Goal: Check status: Check status

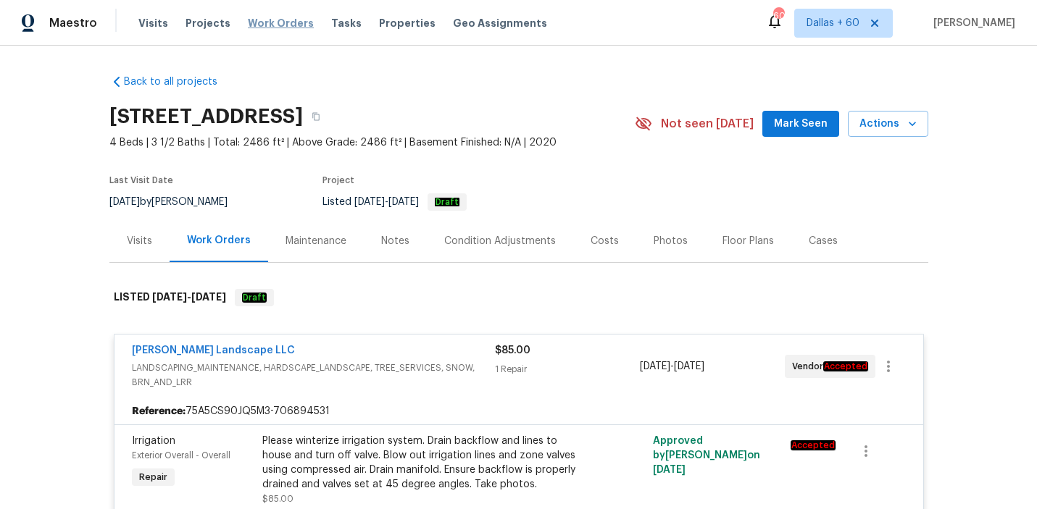
click at [272, 17] on span "Work Orders" at bounding box center [281, 23] width 66 height 14
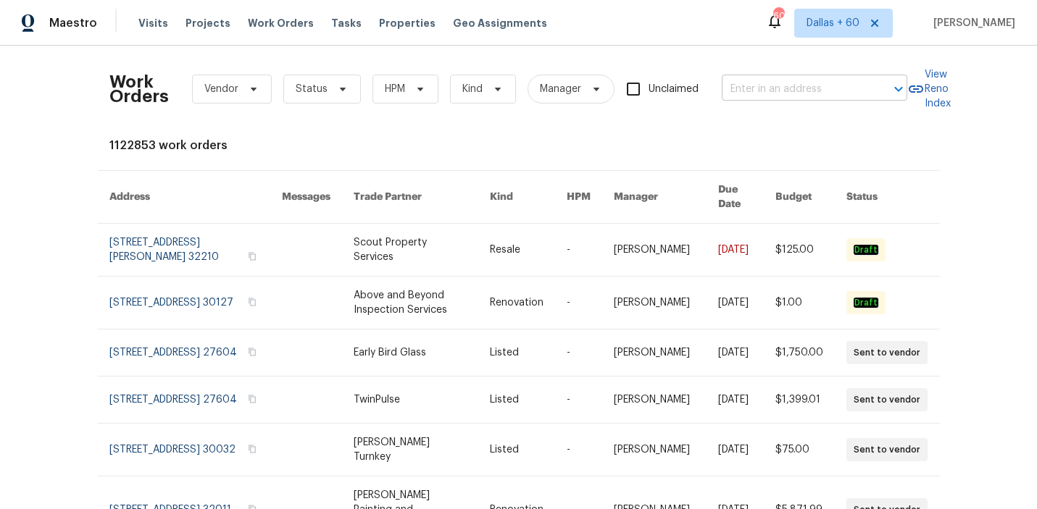
click at [762, 89] on input "text" at bounding box center [793, 89] width 145 height 22
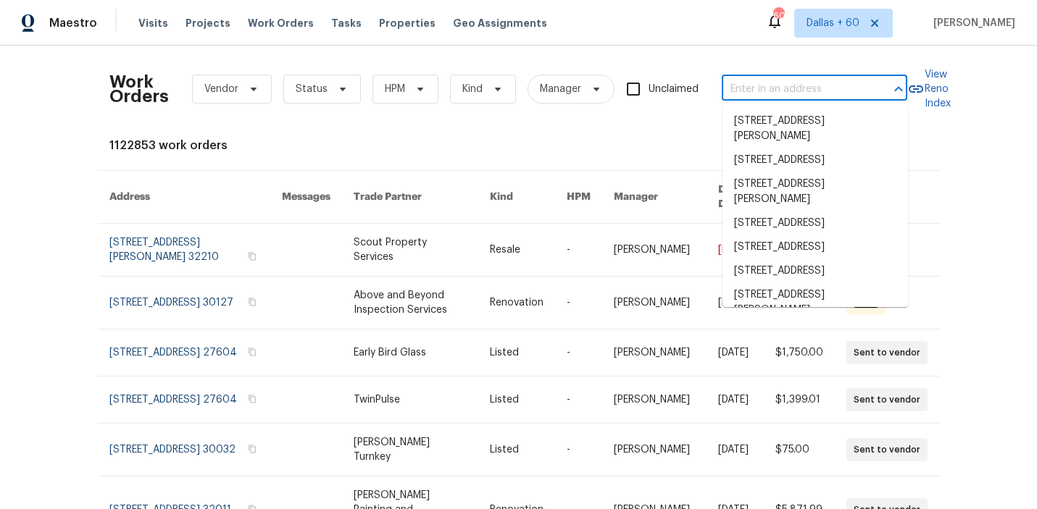
paste input "2 Meadowcreek Dr, Melissa, TX 75454"
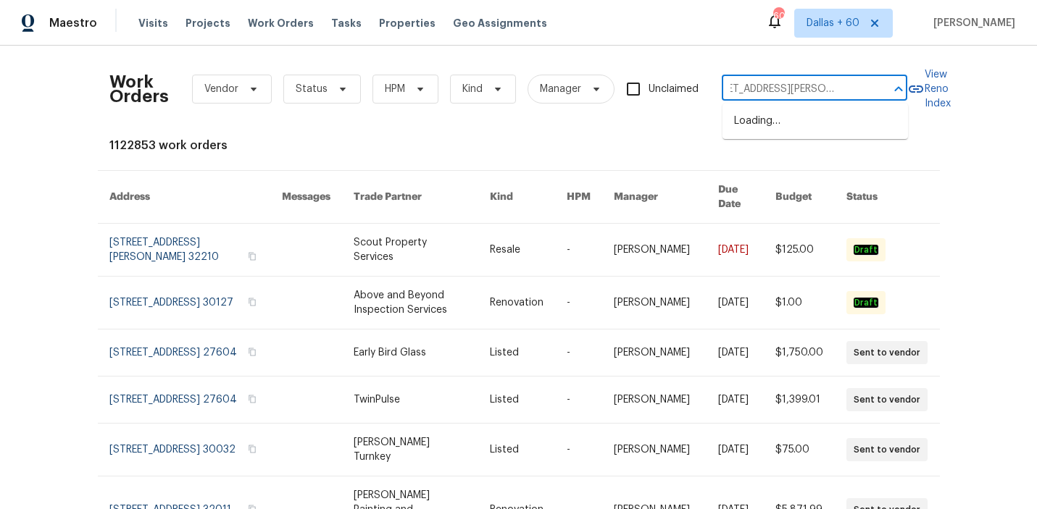
type input "2 Meadowcreek Dr, Melissa, TX 75454"
click at [761, 132] on li "2 Meadowcreek Dr, Melissa, TX 75454" at bounding box center [814, 128] width 185 height 39
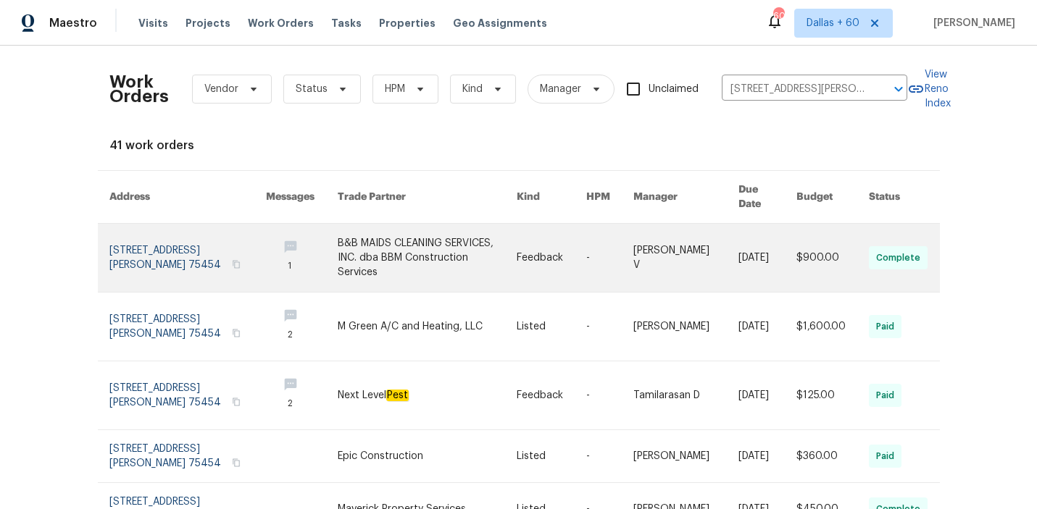
click at [419, 236] on link at bounding box center [427, 258] width 179 height 68
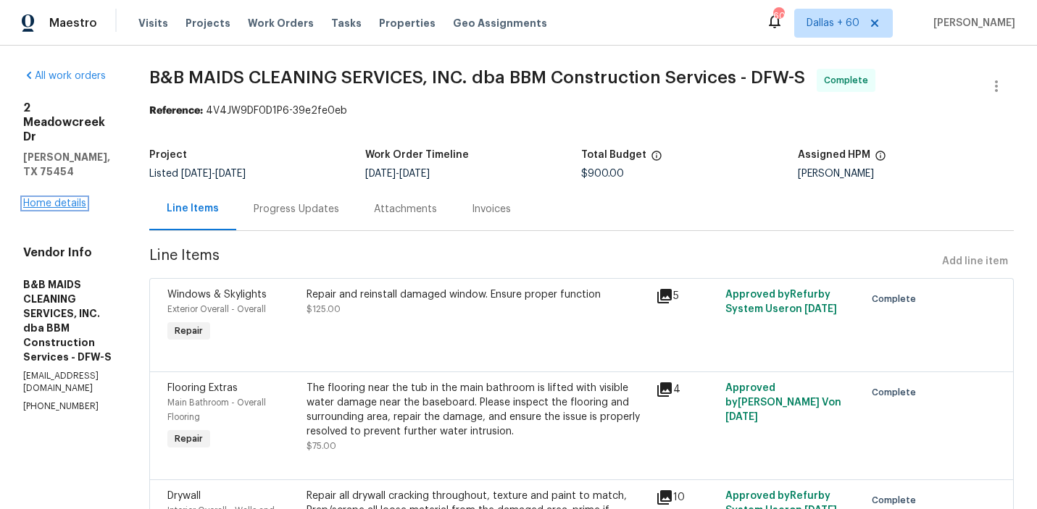
click at [57, 198] on link "Home details" at bounding box center [54, 203] width 63 height 10
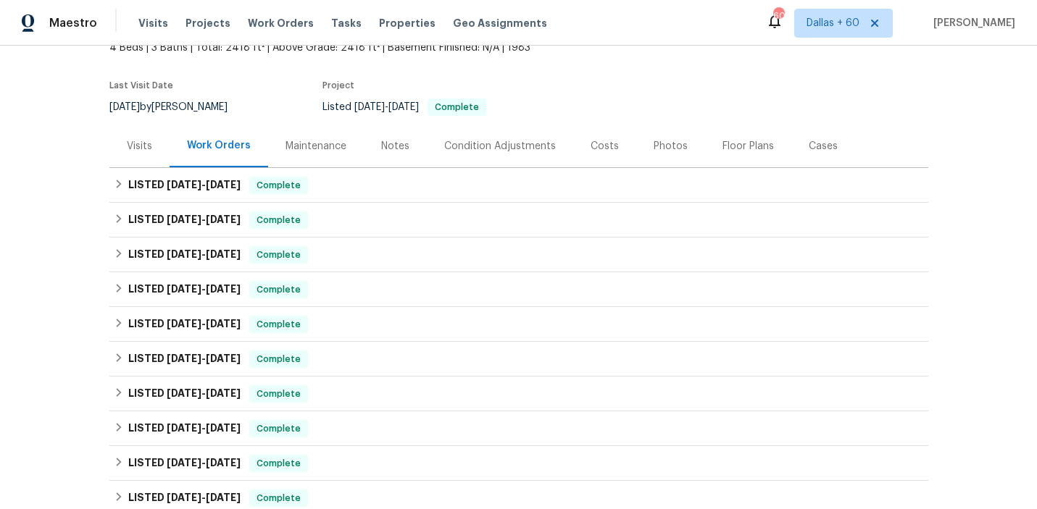
scroll to position [94, 0]
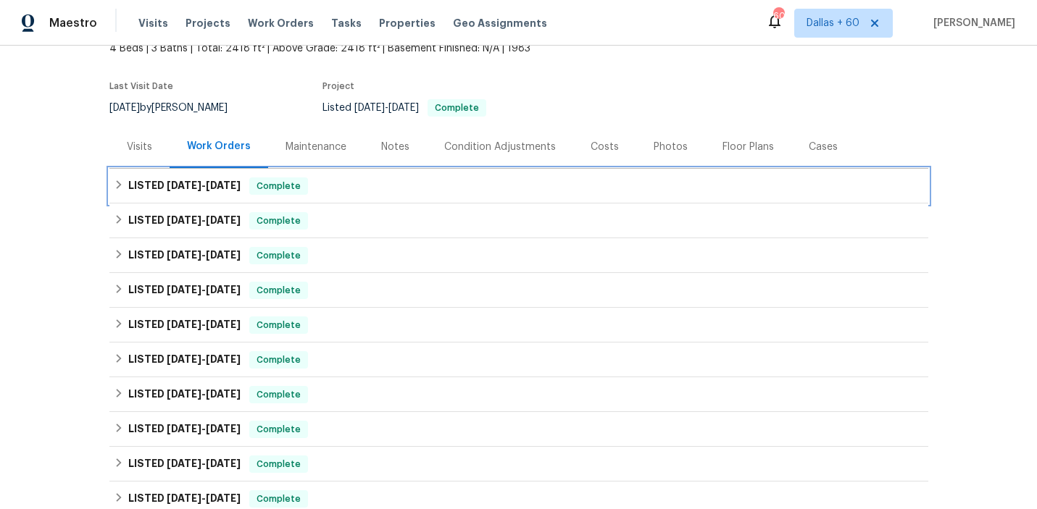
click at [386, 177] on div "LISTED 8/6/25 - 9/29/25 Complete" at bounding box center [518, 186] width 819 height 35
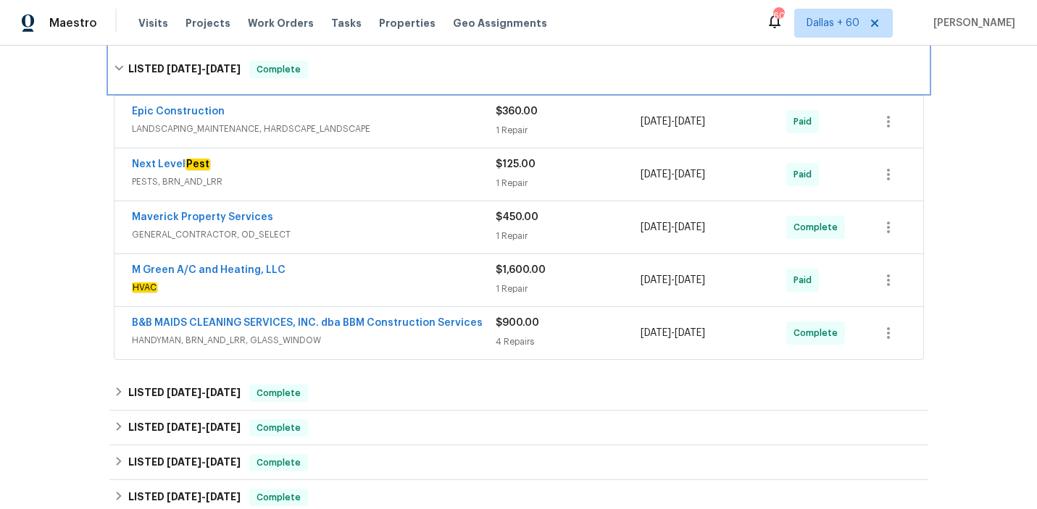
scroll to position [228, 0]
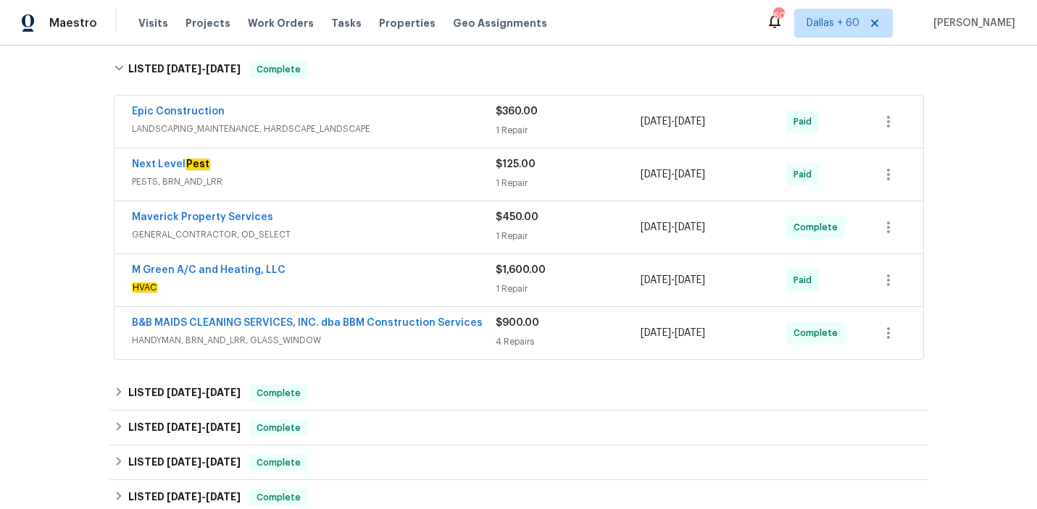
click at [429, 348] on div "B&B MAIDS CLEANING SERVICES, INC. dba BBM Construction Services HANDYMAN, BRN_A…" at bounding box center [314, 333] width 364 height 35
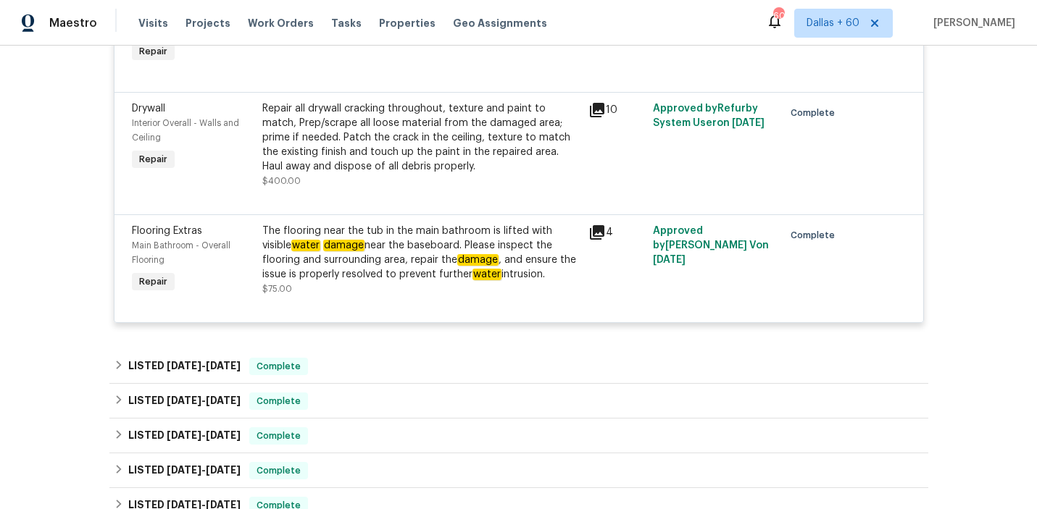
scroll to position [763, 0]
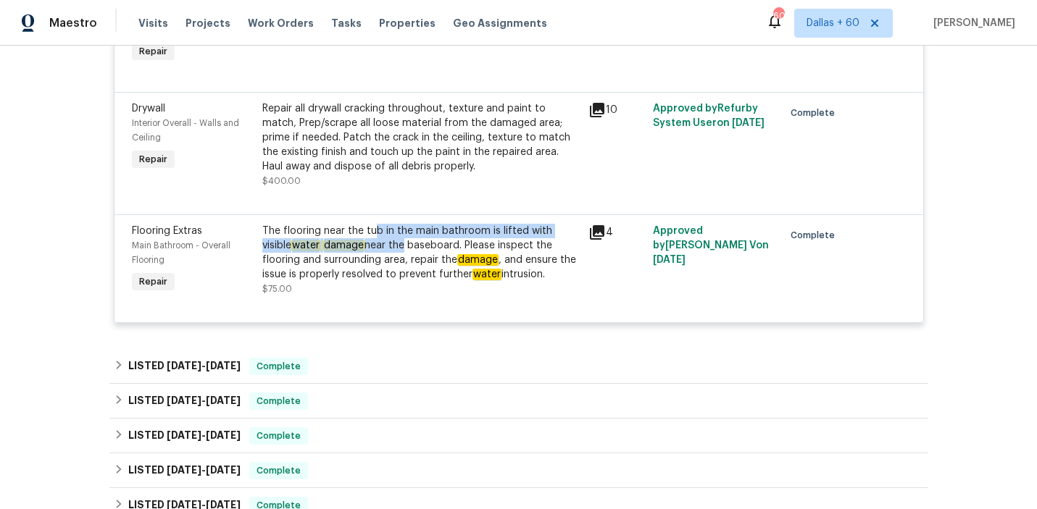
click at [370, 239] on div "The flooring near the tub in the main bathroom is lifted with visible water dam…" at bounding box center [420, 253] width 317 height 58
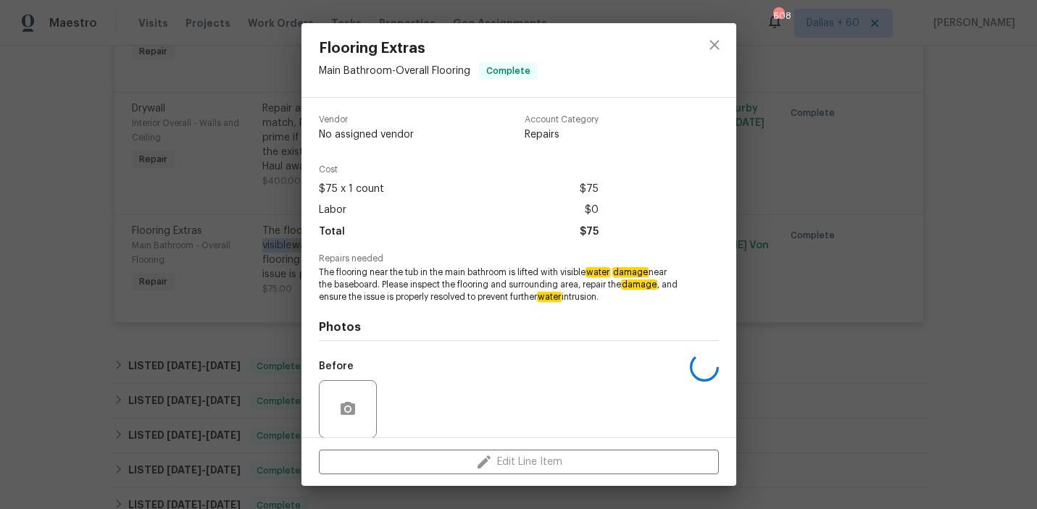
scroll to position [119, 0]
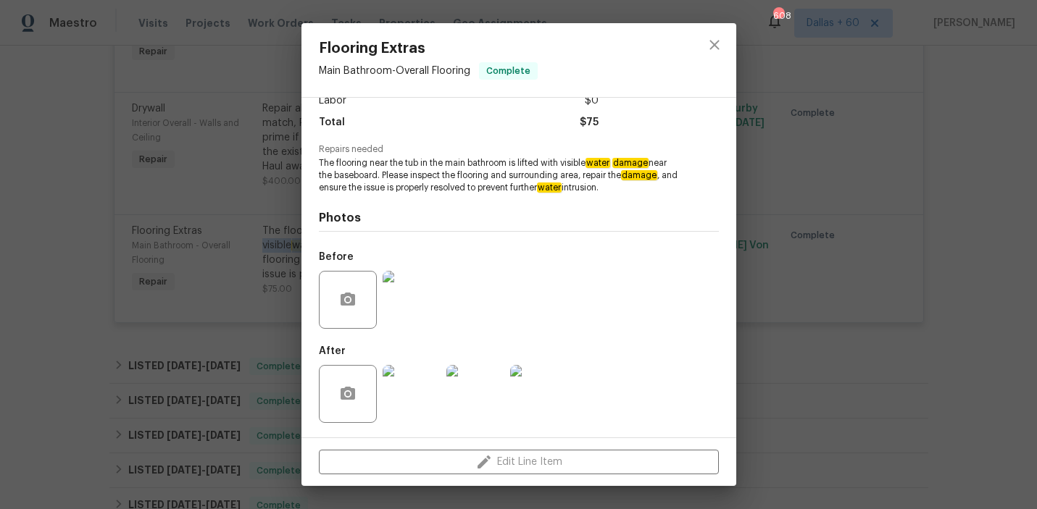
click at [409, 305] on img at bounding box center [411, 300] width 58 height 58
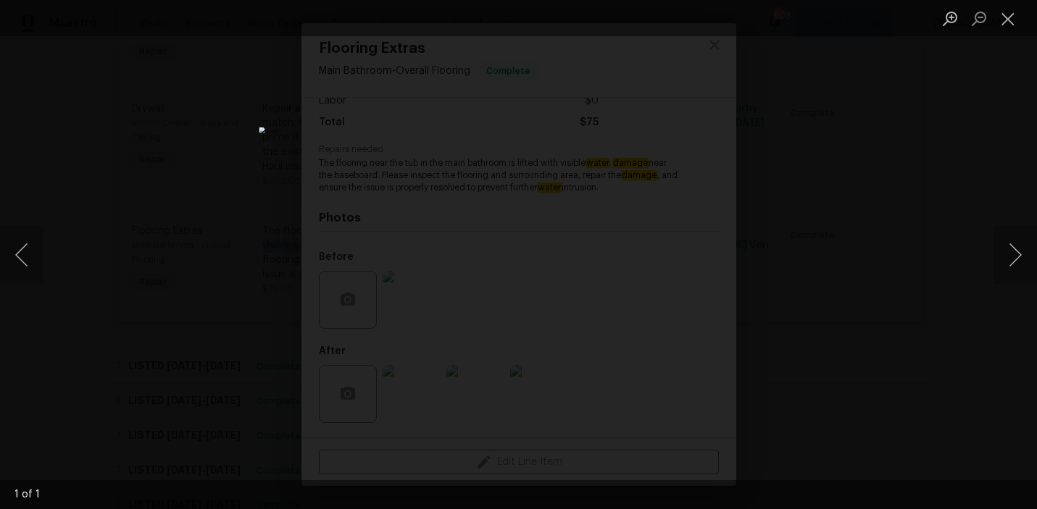
click at [895, 288] on div "Lightbox" at bounding box center [518, 254] width 1037 height 509
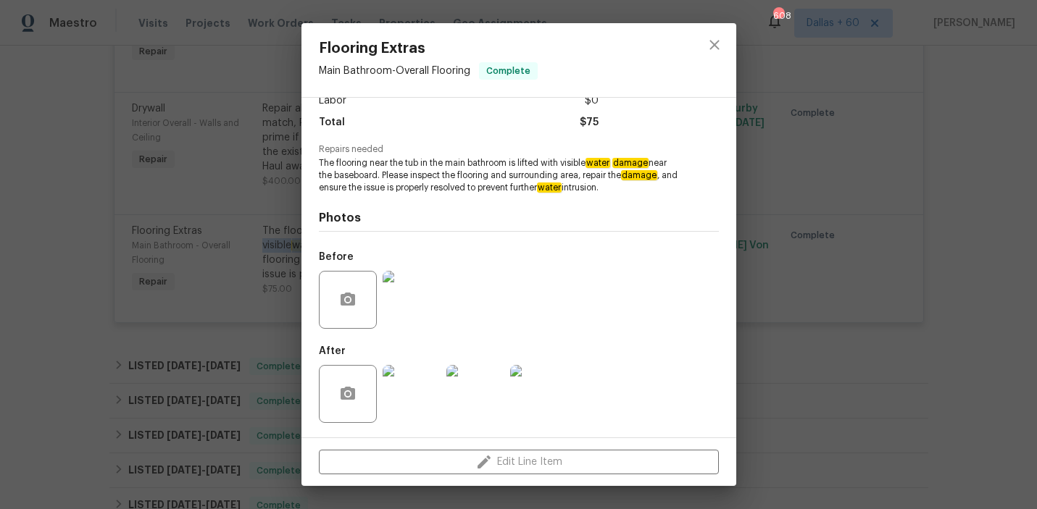
click at [388, 390] on img at bounding box center [411, 394] width 58 height 58
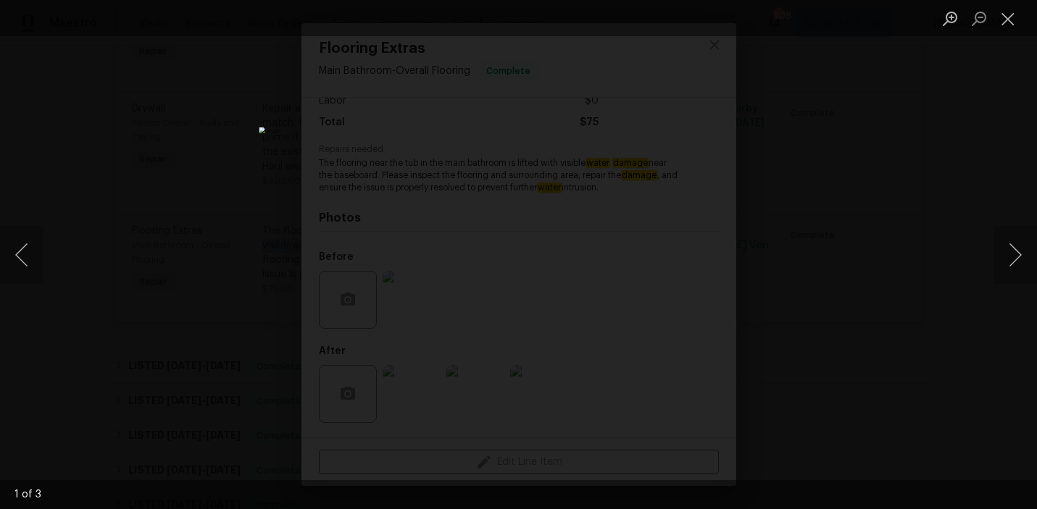
click at [837, 318] on div "Lightbox" at bounding box center [518, 254] width 1037 height 509
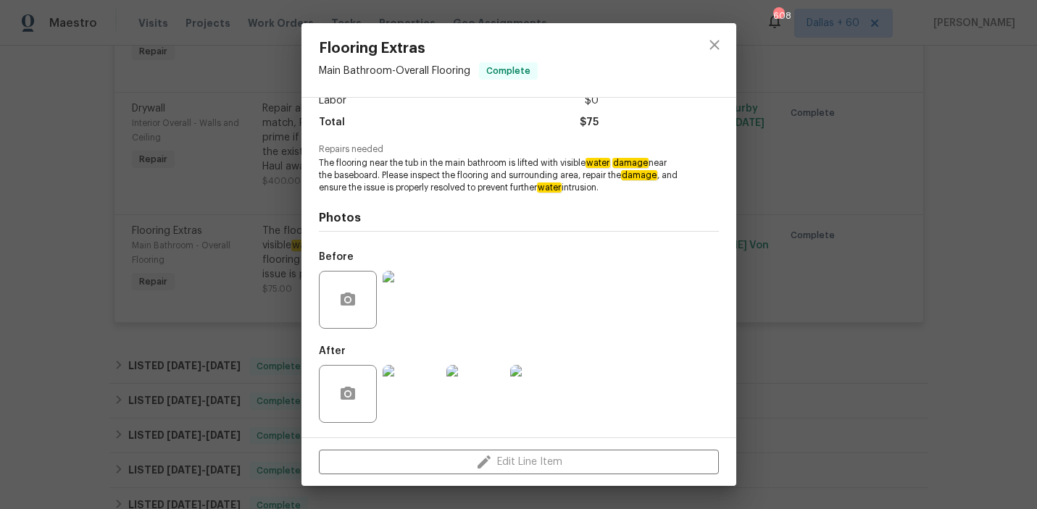
click at [33, 292] on div "Flooring Extras Main Bathroom - Overall Flooring Complete Vendor B&B MAIDS CLEA…" at bounding box center [518, 254] width 1037 height 509
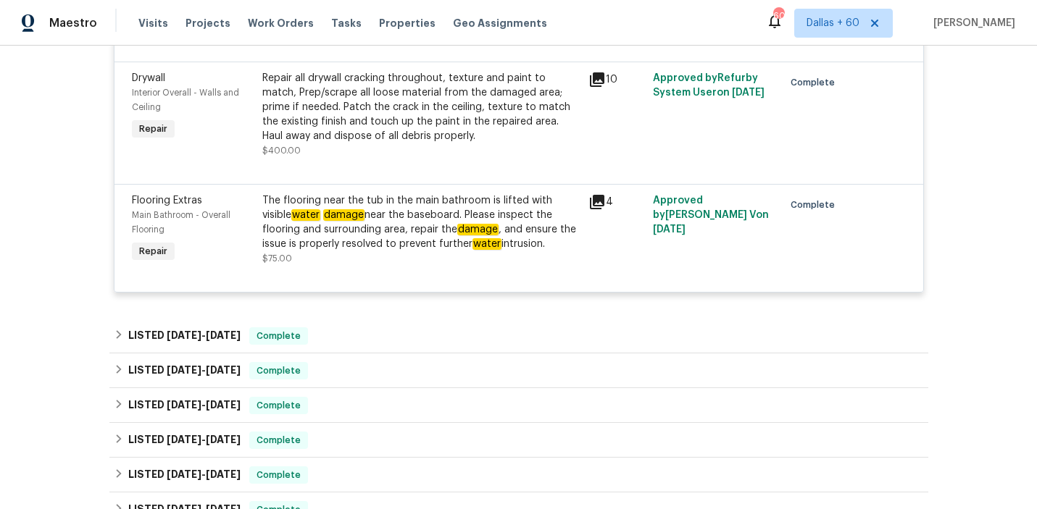
scroll to position [802, 0]
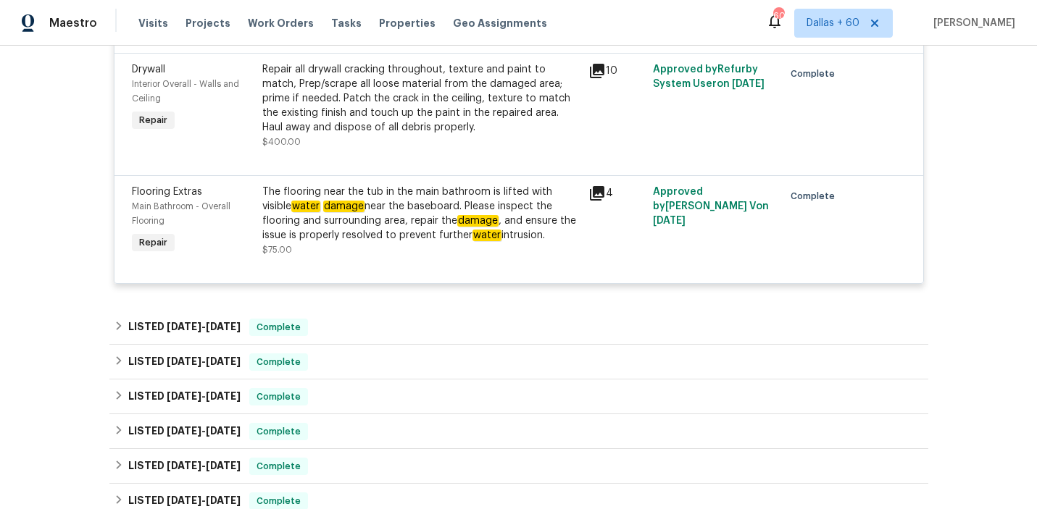
click at [361, 226] on div "The flooring near the tub in the main bathroom is lifted with visible water dam…" at bounding box center [420, 214] width 317 height 58
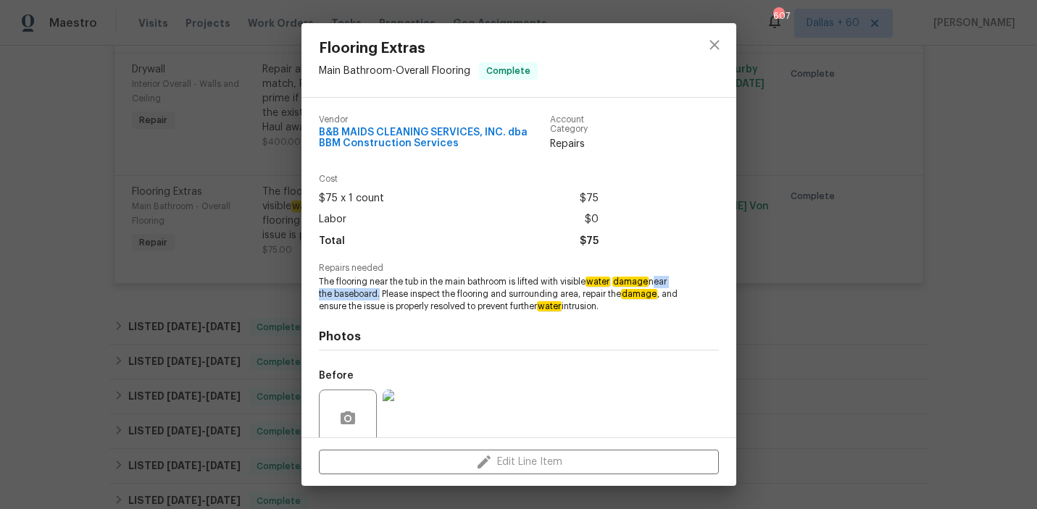
drag, startPoint x: 656, startPoint y: 281, endPoint x: 378, endPoint y: 294, distance: 277.7
click at [378, 294] on span "The flooring near the tub in the main bathroom is lifted with visible water dam…" at bounding box center [499, 294] width 360 height 36
copy span "near the baseboard"
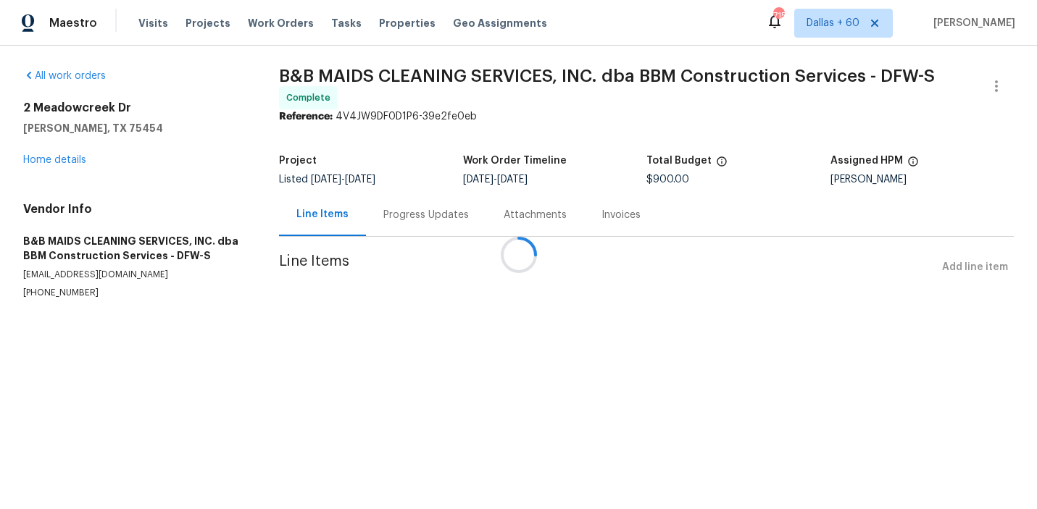
click at [410, 219] on div at bounding box center [518, 254] width 1037 height 509
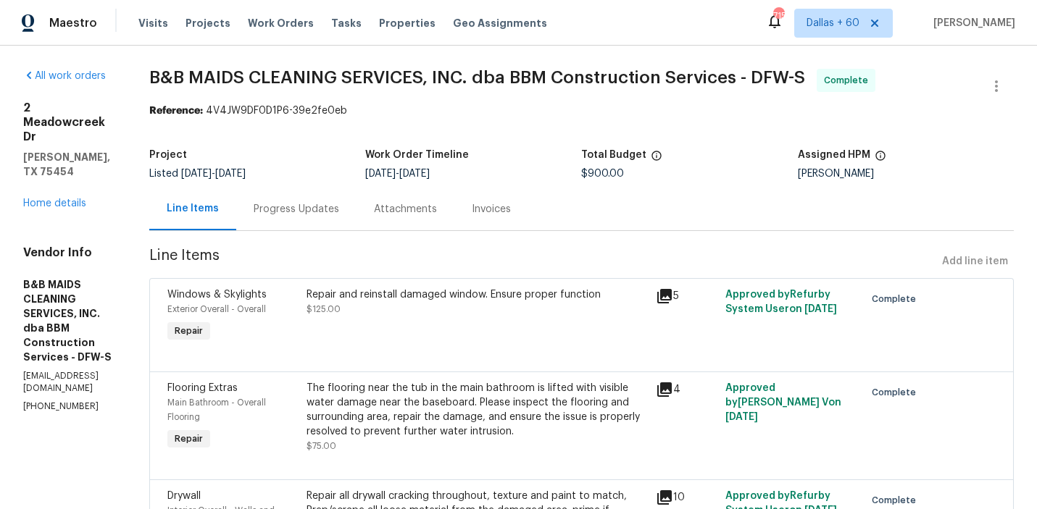
click at [356, 213] on div "Progress Updates" at bounding box center [296, 209] width 120 height 43
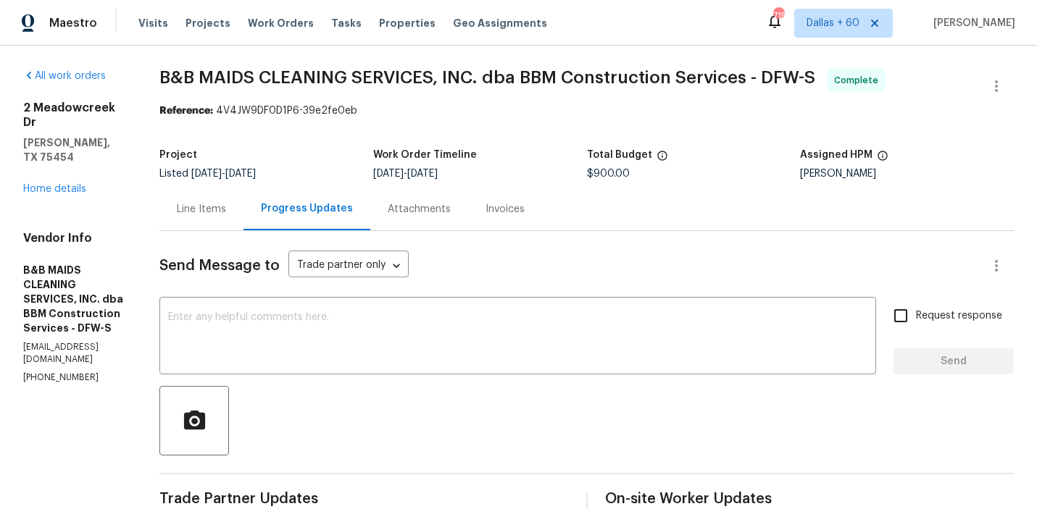
click at [524, 214] on div "Invoices" at bounding box center [504, 209] width 39 height 14
